Goal: Use online tool/utility

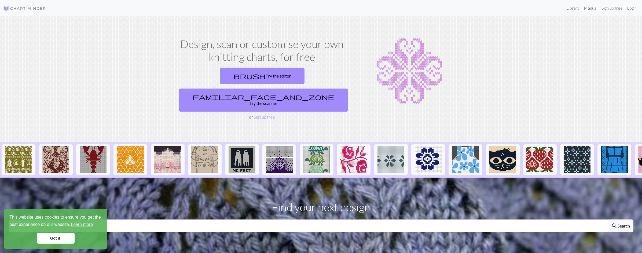
click at [59, 239] on link "Got it!" at bounding box center [56, 238] width 38 height 11
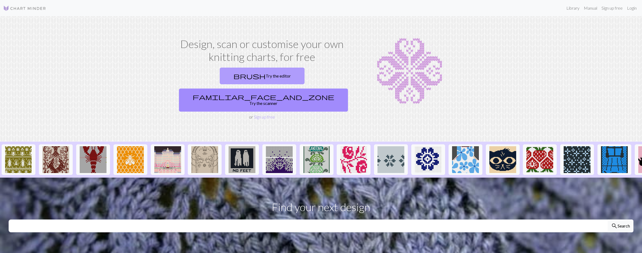
click at [220, 78] on link "brush Try the editor" at bounding box center [262, 76] width 85 height 17
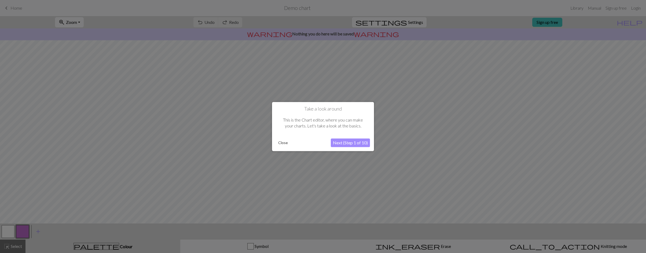
click at [336, 142] on button "Next (Step 1 of 10)" at bounding box center [350, 143] width 39 height 9
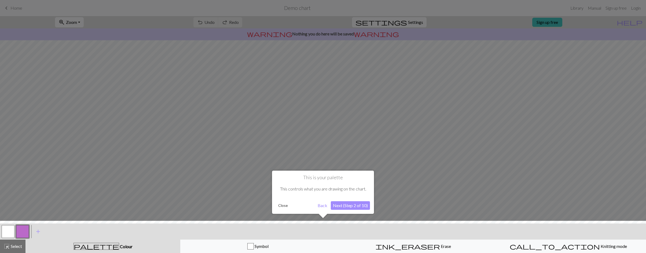
click at [349, 208] on button "Next (Step 2 of 10)" at bounding box center [350, 205] width 39 height 9
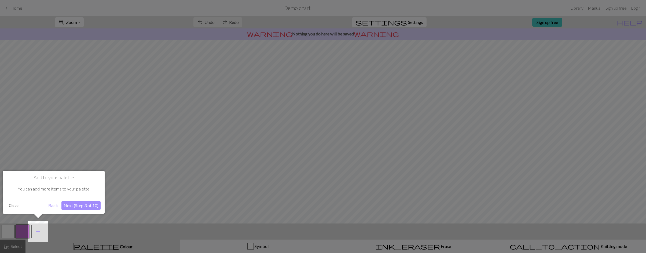
click at [78, 204] on button "Next (Step 3 of 10)" at bounding box center [80, 205] width 39 height 9
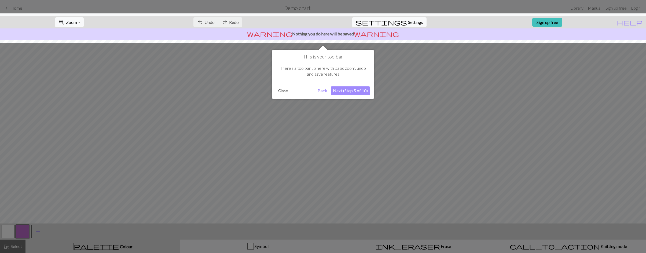
click at [342, 91] on button "Next (Step 5 of 10)" at bounding box center [350, 90] width 39 height 9
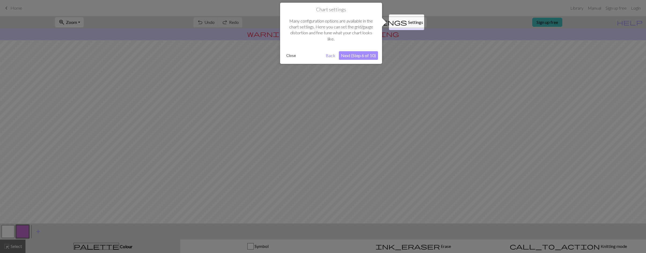
click at [350, 53] on button "Next (Step 6 of 10)" at bounding box center [358, 55] width 39 height 9
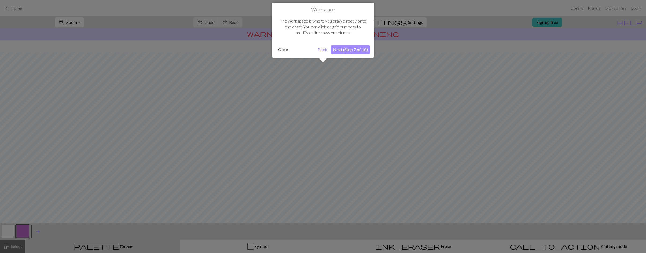
scroll to position [17, 0]
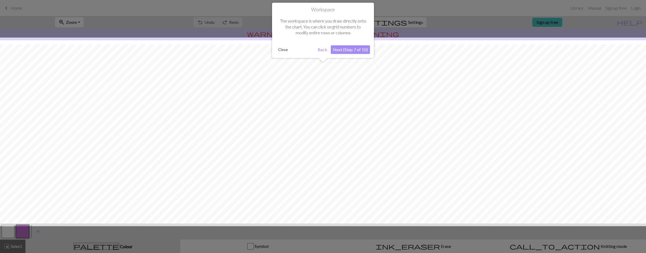
click at [349, 51] on button "Next (Step 7 of 10)" at bounding box center [350, 49] width 39 height 9
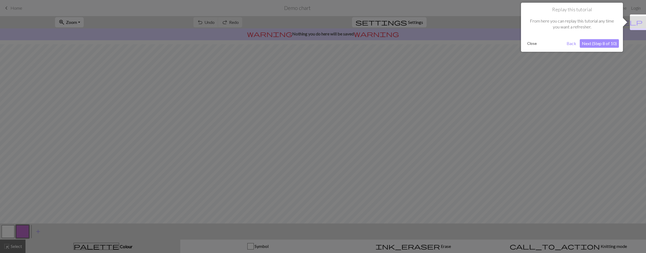
click at [583, 45] on button "Next (Step 8 of 10)" at bounding box center [599, 43] width 39 height 9
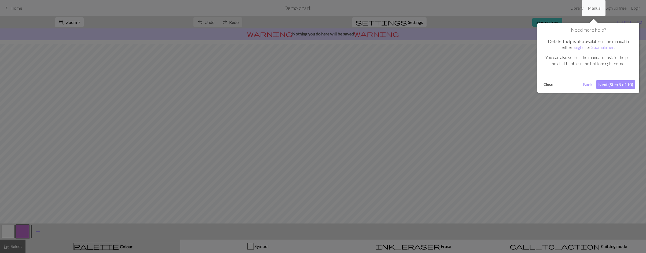
click at [603, 82] on button "Next (Step 9 of 10)" at bounding box center [616, 84] width 39 height 9
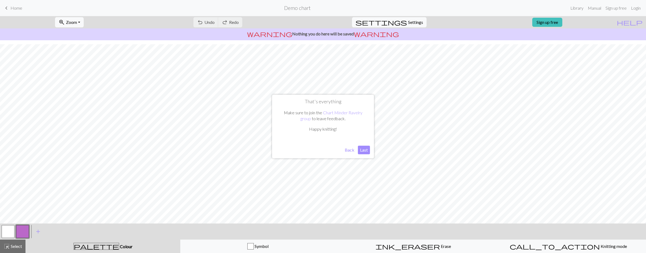
click at [366, 149] on button "Last" at bounding box center [364, 150] width 12 height 9
click at [10, 227] on button "button" at bounding box center [8, 231] width 13 height 13
click at [38, 230] on span "add" at bounding box center [38, 232] width 6 height 8
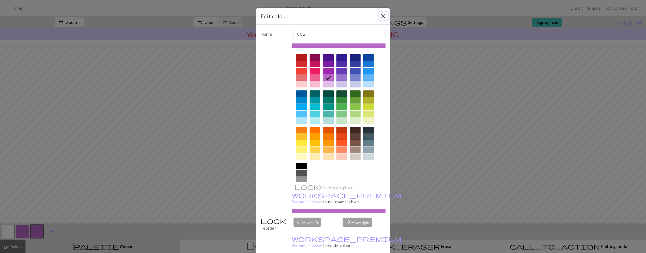
click at [382, 16] on button "Close" at bounding box center [383, 16] width 9 height 9
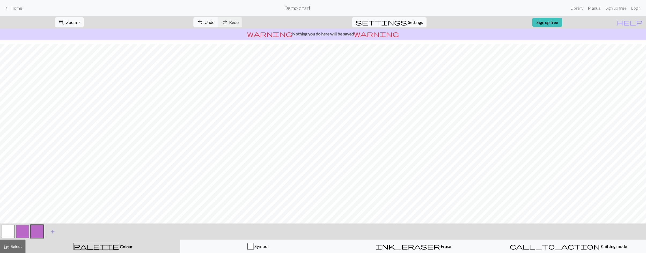
click at [10, 233] on button "button" at bounding box center [8, 231] width 13 height 13
click at [52, 232] on span "add" at bounding box center [52, 232] width 6 height 8
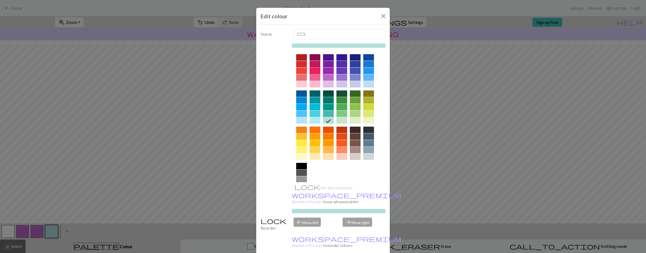
click at [313, 71] on div at bounding box center [315, 71] width 11 height 6
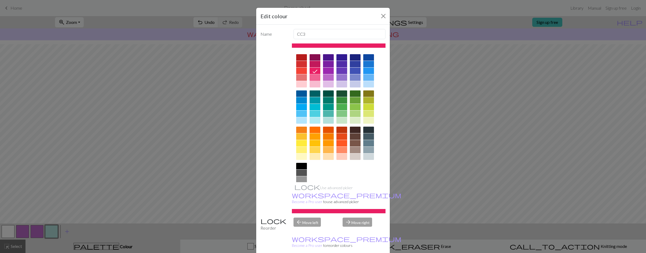
click at [314, 77] on div at bounding box center [315, 77] width 11 height 6
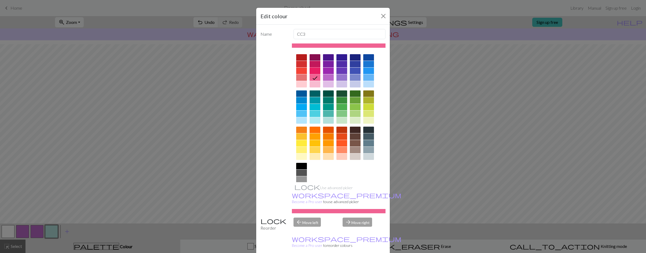
click at [313, 71] on div at bounding box center [315, 71] width 11 height 6
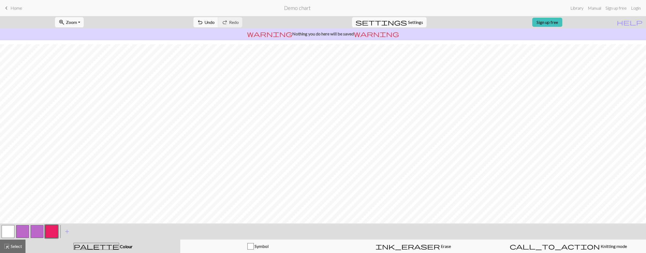
click at [9, 233] on button "button" at bounding box center [8, 231] width 13 height 13
click at [48, 230] on button "button" at bounding box center [51, 231] width 13 height 13
click at [13, 228] on button "button" at bounding box center [8, 231] width 13 height 13
click at [55, 230] on button "button" at bounding box center [51, 231] width 13 height 13
drag, startPoint x: 13, startPoint y: 228, endPoint x: 12, endPoint y: 225, distance: 3.1
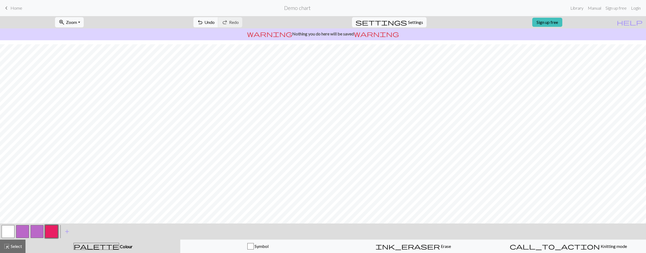
click at [12, 226] on button "button" at bounding box center [8, 231] width 13 height 13
click at [54, 226] on button "button" at bounding box center [51, 231] width 13 height 13
click at [12, 229] on button "button" at bounding box center [8, 231] width 13 height 13
click at [53, 232] on button "button" at bounding box center [51, 231] width 13 height 13
click at [38, 231] on button "button" at bounding box center [37, 231] width 13 height 13
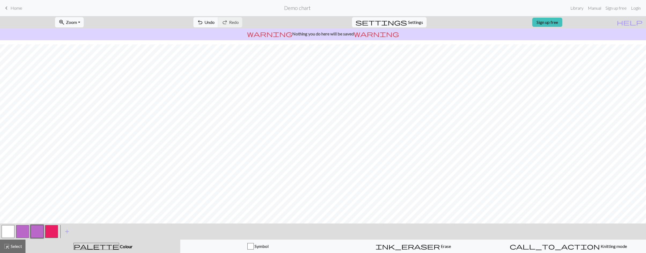
click at [28, 228] on button "button" at bounding box center [22, 231] width 13 height 13
click at [13, 229] on button "button" at bounding box center [8, 231] width 13 height 13
click at [25, 230] on button "button" at bounding box center [22, 231] width 13 height 13
click at [50, 231] on button "button" at bounding box center [51, 231] width 13 height 13
click at [7, 231] on button "button" at bounding box center [8, 231] width 13 height 13
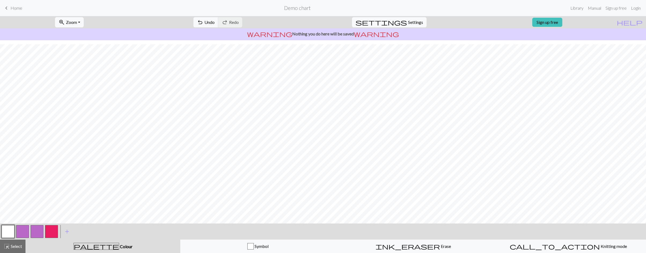
click at [55, 229] on button "button" at bounding box center [51, 231] width 13 height 13
drag, startPoint x: 23, startPoint y: 235, endPoint x: 24, endPoint y: 228, distance: 7.2
click at [22, 235] on button "button" at bounding box center [22, 231] width 13 height 13
click at [53, 230] on button "button" at bounding box center [51, 231] width 13 height 13
click at [8, 230] on button "button" at bounding box center [8, 231] width 13 height 13
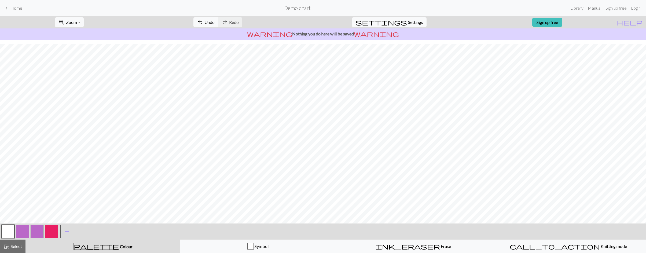
click at [49, 231] on button "button" at bounding box center [51, 231] width 13 height 13
click at [34, 227] on button "button" at bounding box center [37, 231] width 13 height 13
click at [12, 231] on button "button" at bounding box center [8, 231] width 13 height 13
click at [21, 233] on button "button" at bounding box center [22, 231] width 13 height 13
click at [10, 230] on button "button" at bounding box center [8, 231] width 13 height 13
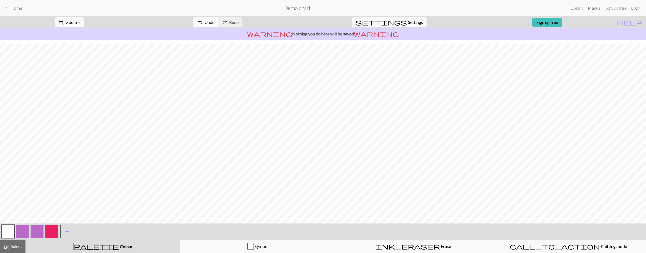
click at [24, 229] on button "button" at bounding box center [22, 231] width 13 height 13
click at [53, 229] on button "button" at bounding box center [51, 231] width 13 height 13
click at [38, 230] on button "button" at bounding box center [37, 231] width 13 height 13
click at [48, 228] on button "button" at bounding box center [51, 231] width 13 height 13
click at [23, 232] on button "button" at bounding box center [22, 231] width 13 height 13
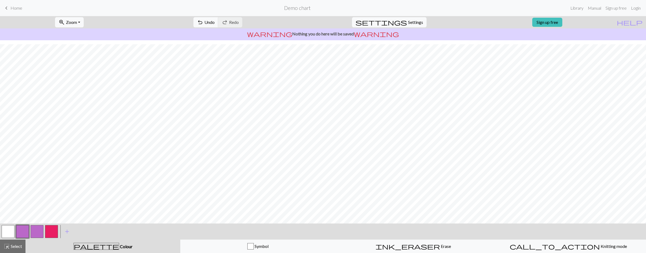
click at [51, 231] on button "button" at bounding box center [51, 231] width 13 height 13
